Goal: Check status: Check status

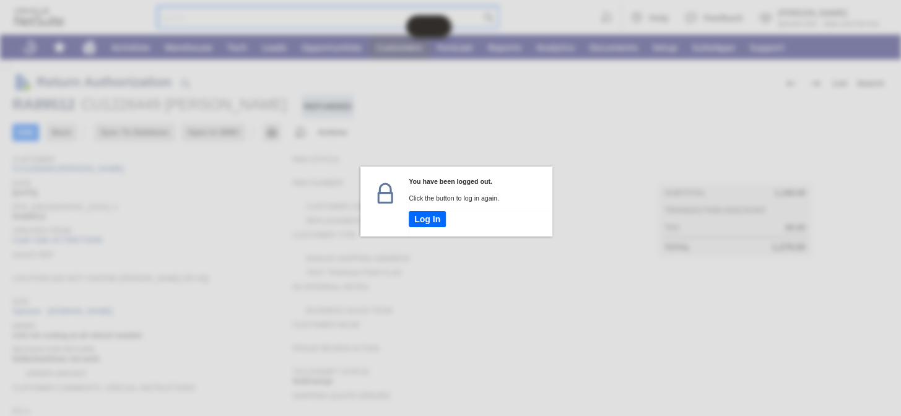
scroll to position [56, 0]
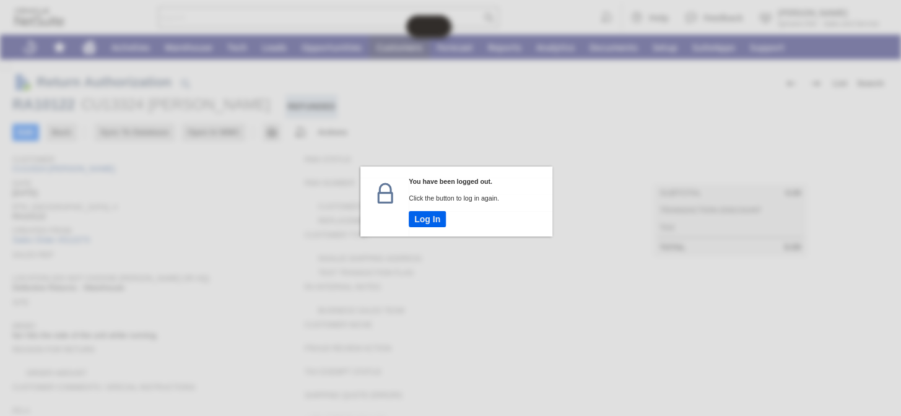
click at [434, 213] on button "Log In" at bounding box center [427, 219] width 37 height 16
click at [414, 222] on button "Log In" at bounding box center [427, 219] width 37 height 16
click at [423, 222] on button "Log In" at bounding box center [427, 219] width 37 height 16
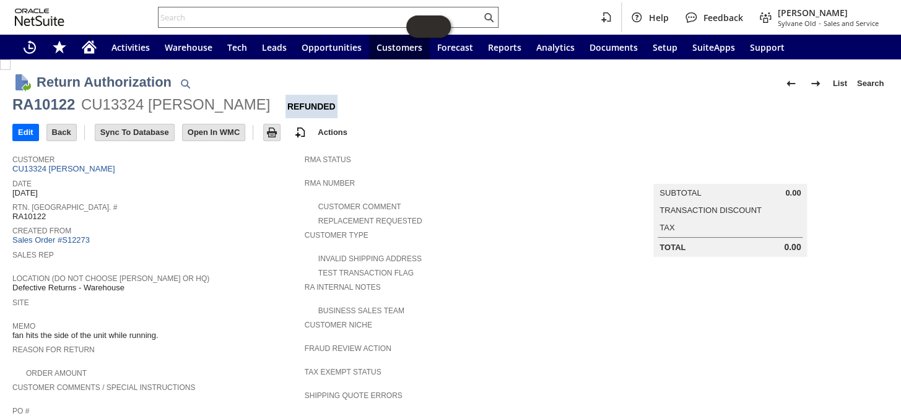
click at [172, 24] on input "text" at bounding box center [320, 17] width 323 height 15
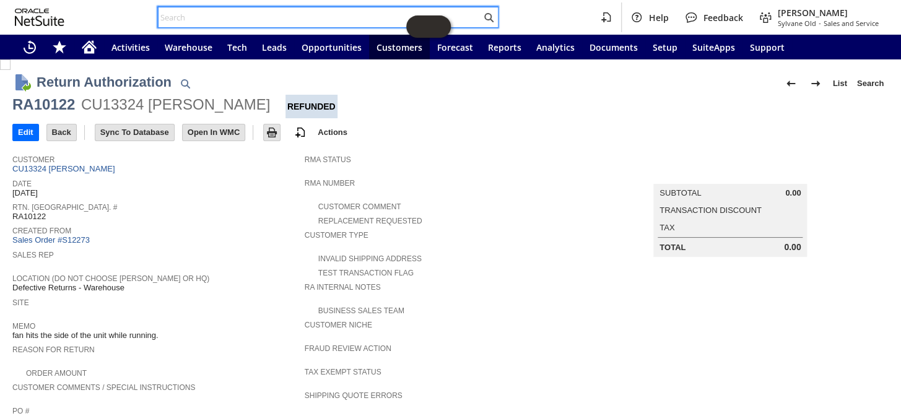
paste input "P218847"
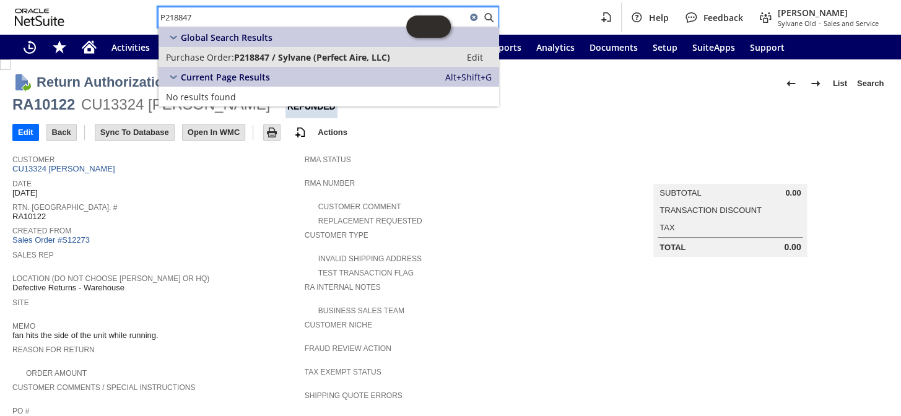
type input "P218847"
click at [257, 55] on span "P218847 / Sylvane (Perfect Aire, LLC)" at bounding box center [312, 57] width 156 height 12
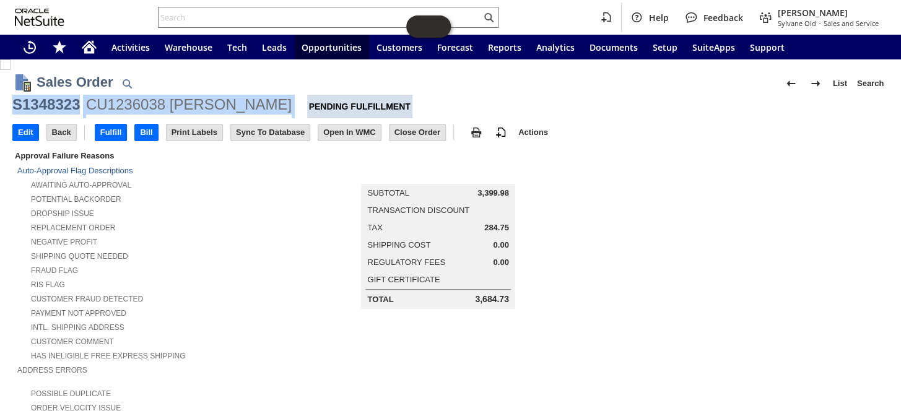
drag, startPoint x: 258, startPoint y: 102, endPoint x: 14, endPoint y: 105, distance: 244.7
click at [14, 105] on div "S1348323 CU1236038 [PERSON_NAME] Pending Fulfillment" at bounding box center [450, 107] width 877 height 24
